Goal: Transaction & Acquisition: Purchase product/service

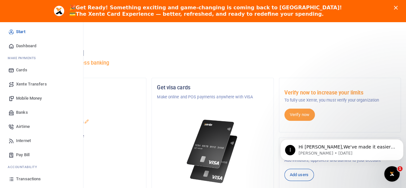
click at [27, 95] on span "Mobile Money" at bounding box center [29, 98] width 26 height 6
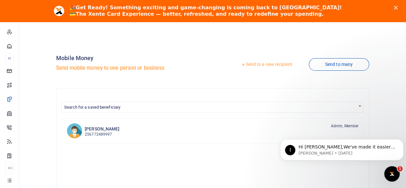
click at [243, 63] on link "Send to a new recipient" at bounding box center [267, 65] width 84 height 12
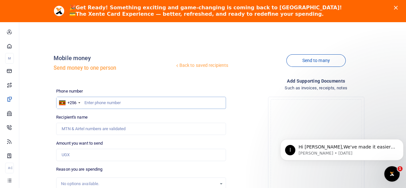
click at [100, 97] on input "text" at bounding box center [141, 103] width 170 height 12
type input "702042520"
type input "Kibuuka Diplock"
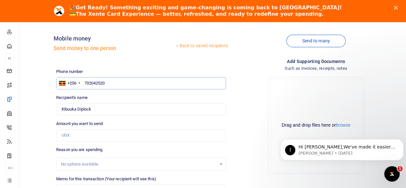
scroll to position [57, 0]
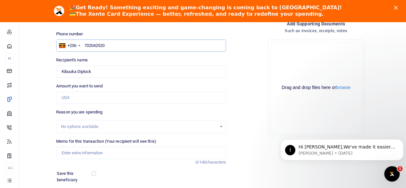
type input "702042520"
click at [99, 97] on input "Amount you want to send" at bounding box center [141, 97] width 170 height 12
type input "100,000"
click at [45, 137] on div "Back to saved recipients Mobile money Send money to one person Send to many Pho…" at bounding box center [213, 108] width 382 height 238
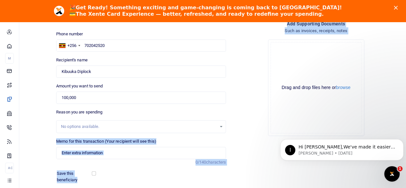
drag, startPoint x: 243, startPoint y: 146, endPoint x: 106, endPoint y: 130, distance: 138.3
click at [106, 130] on div "Phone number +256 Uganda +256 702042520 Phone is required. Recipient's name Fou…" at bounding box center [229, 129] width 350 height 196
click at [116, 126] on div "No options available." at bounding box center [139, 126] width 156 height 6
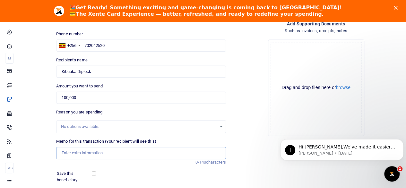
click at [130, 152] on input "Memo for this transaction (Your recipient will see this)" at bounding box center [141, 153] width 170 height 12
type input "Edward"
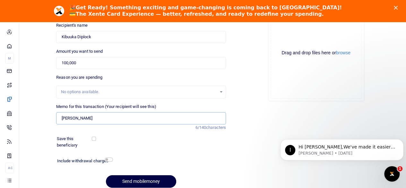
scroll to position [117, 0]
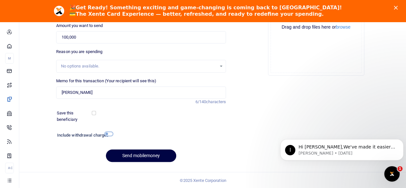
click at [109, 133] on input "checkbox" at bounding box center [109, 134] width 8 height 4
checkbox input "true"
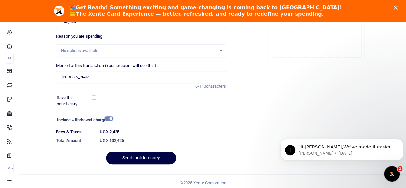
scroll to position [135, 0]
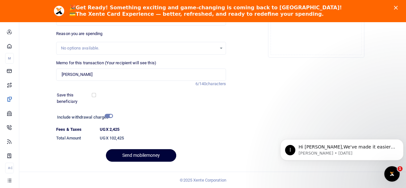
click at [147, 156] on button "Send mobilemoney" at bounding box center [141, 155] width 70 height 13
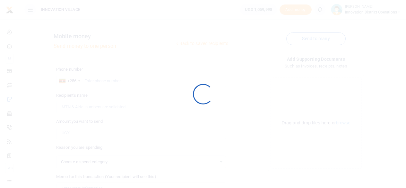
select select
